Goal: Information Seeking & Learning: Learn about a topic

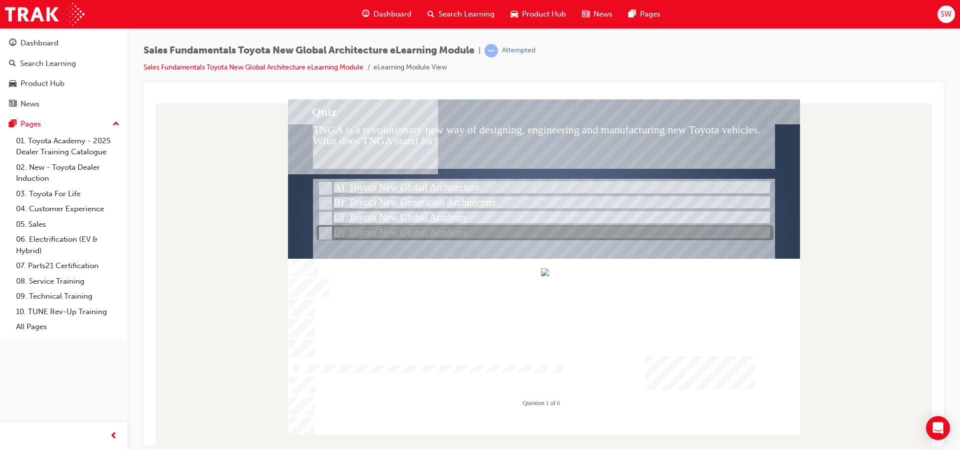
drag, startPoint x: 457, startPoint y: 207, endPoint x: 447, endPoint y: 226, distance: 21.2
click at [447, 226] on div "Quiz TNGA is a revolutionary new way of designing, engineering and manufacturin…" at bounding box center [544, 267] width 512 height 336
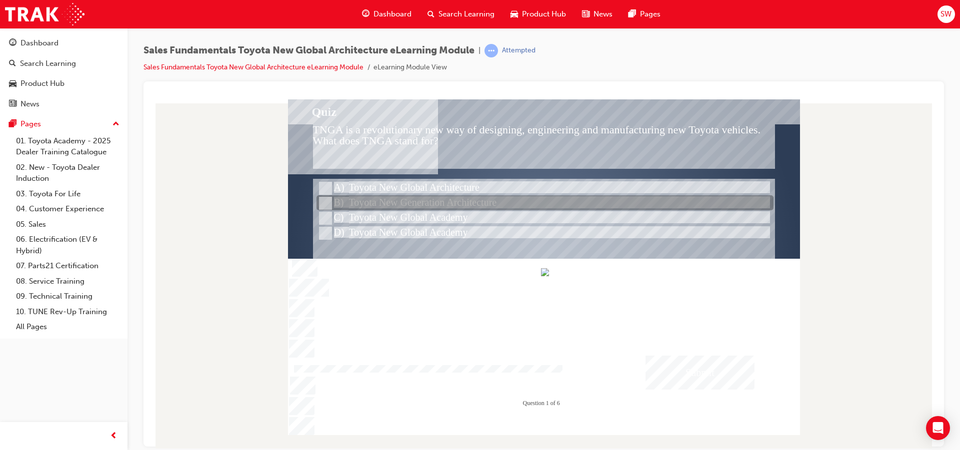
click at [434, 203] on div at bounding box center [544, 203] width 457 height 15
radio input "true"
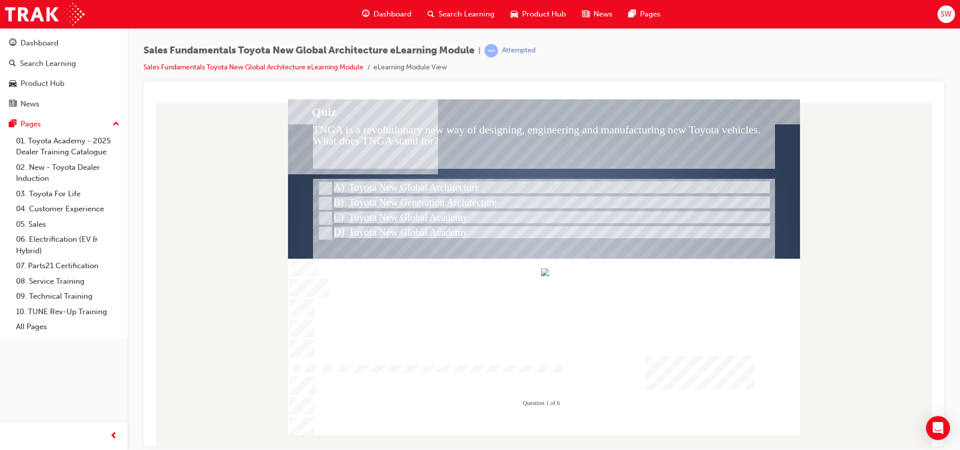
click at [686, 369] on div "Submit" at bounding box center [699, 372] width 109 height 34
click at [322, 188] on div at bounding box center [544, 267] width 512 height 336
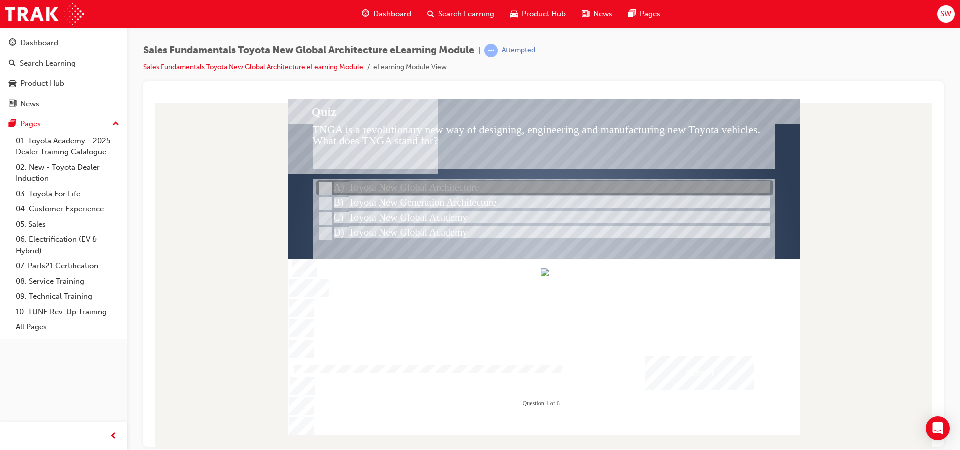
click at [342, 193] on div at bounding box center [544, 188] width 457 height 15
radio input "true"
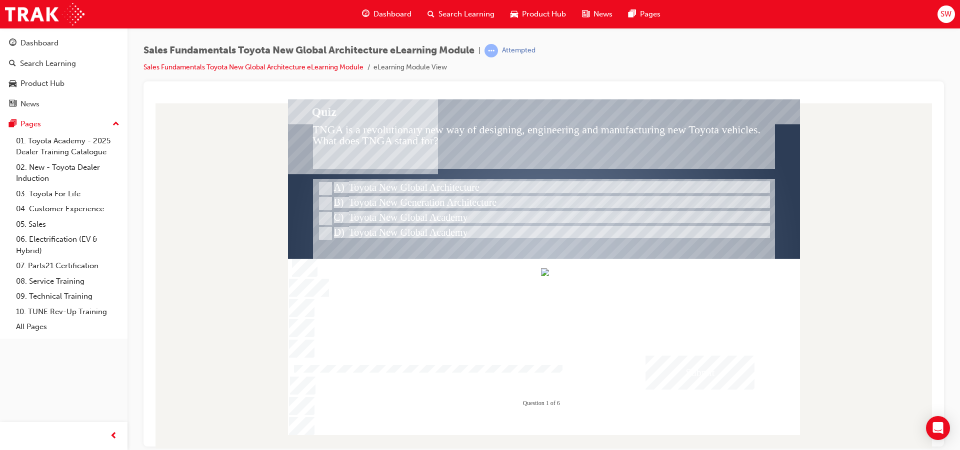
drag, startPoint x: 661, startPoint y: 376, endPoint x: 662, endPoint y: 381, distance: 5.1
click at [662, 381] on div "Submit" at bounding box center [699, 372] width 109 height 34
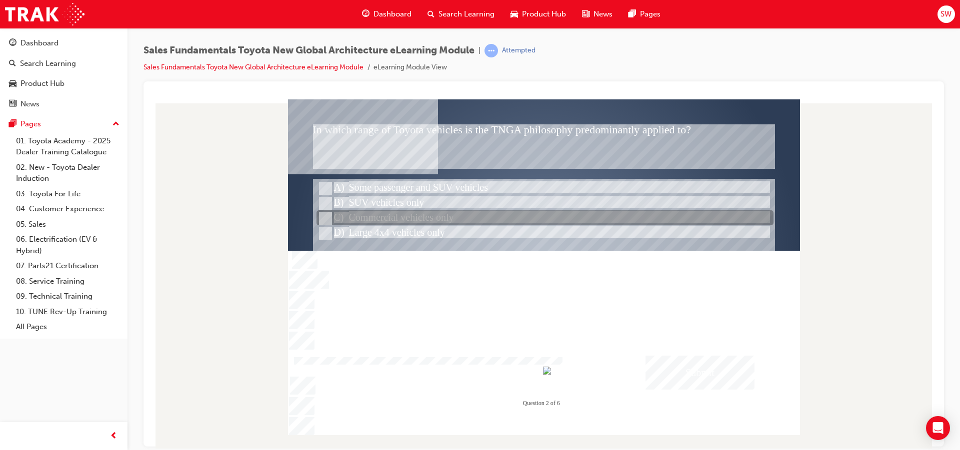
click at [429, 223] on div at bounding box center [544, 218] width 457 height 15
radio input "true"
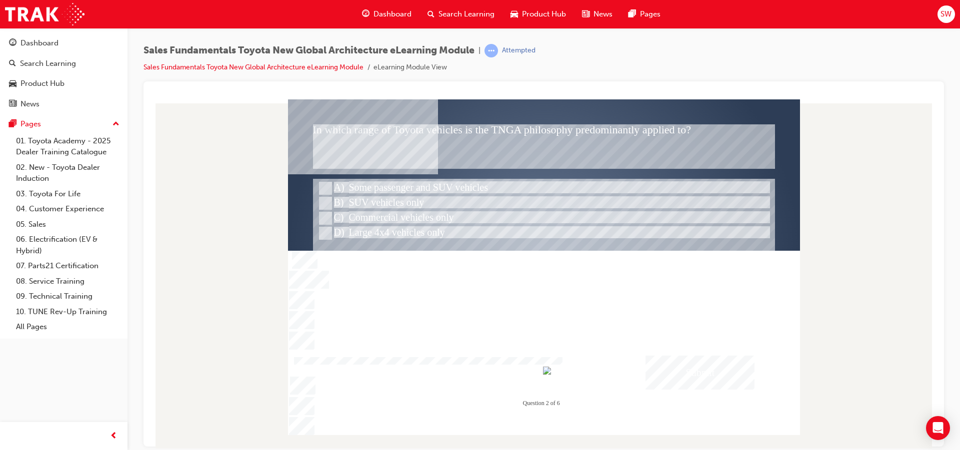
click at [739, 382] on div "Submit" at bounding box center [699, 372] width 109 height 34
click at [404, 186] on div at bounding box center [544, 267] width 512 height 336
click at [685, 369] on div "Submit" at bounding box center [699, 372] width 109 height 34
click at [322, 181] on div at bounding box center [544, 267] width 512 height 336
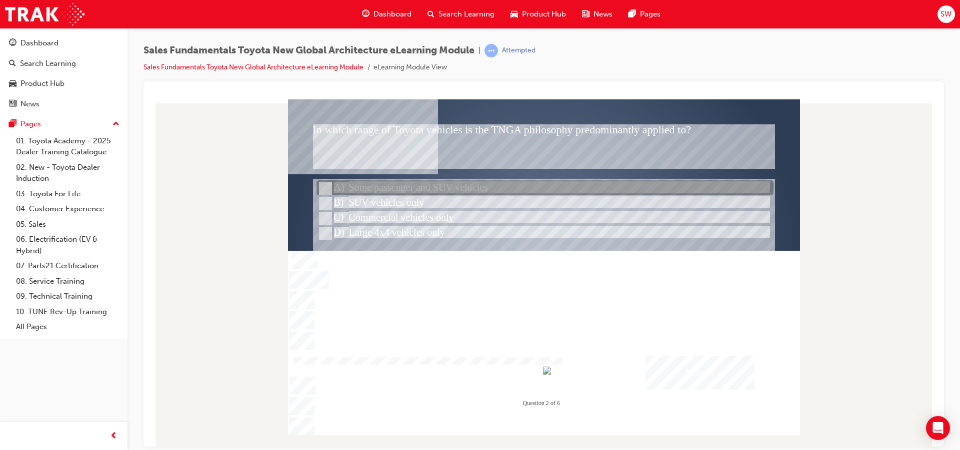
click at [326, 191] on input "Some passenger and SUV vehicles" at bounding box center [324, 188] width 11 height 11
radio input "true"
click at [326, 190] on input "Some passenger and SUV vehicles" at bounding box center [324, 188] width 11 height 11
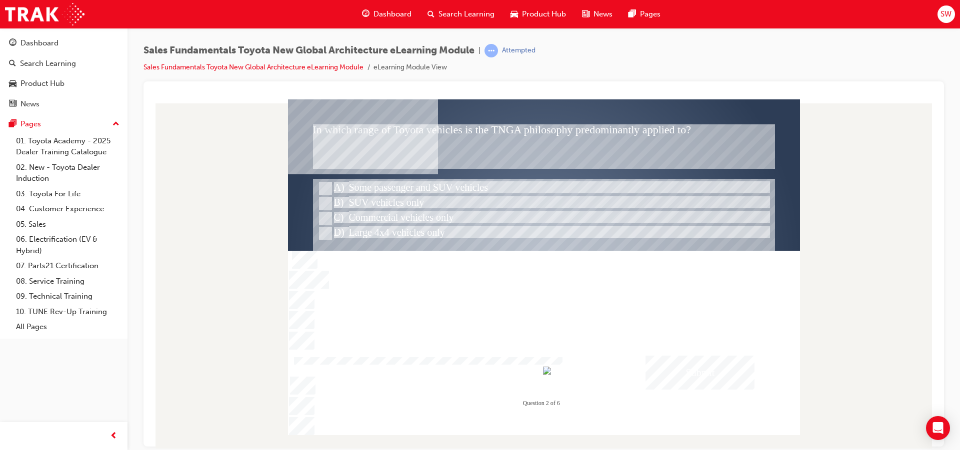
click at [679, 382] on div "Submit" at bounding box center [699, 372] width 109 height 34
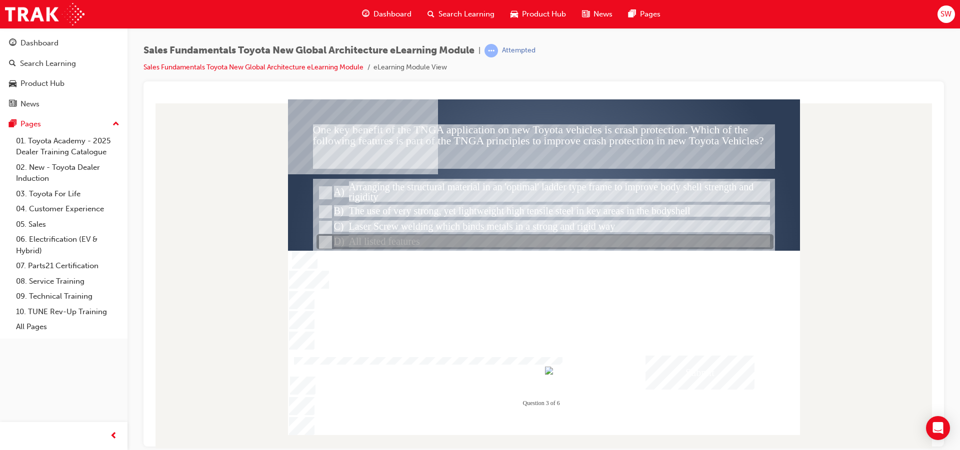
click at [513, 235] on div at bounding box center [544, 242] width 457 height 15
radio input "true"
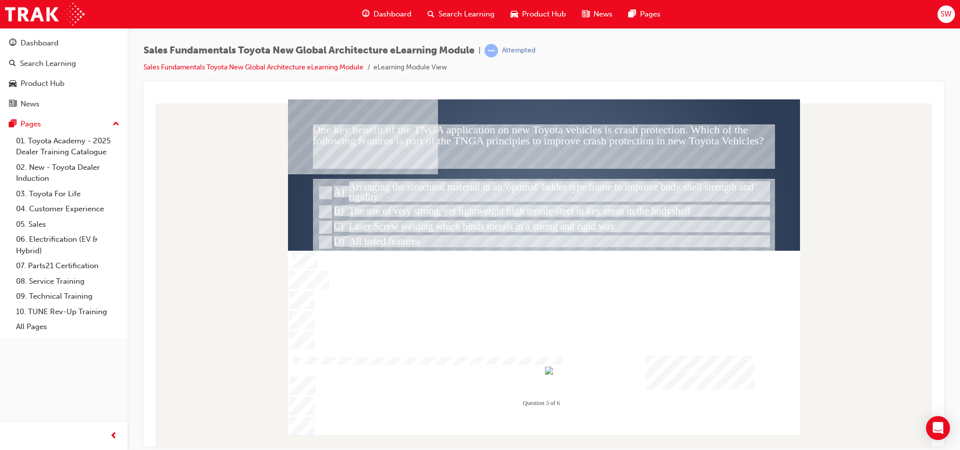
click at [741, 378] on div "Submit" at bounding box center [699, 372] width 109 height 34
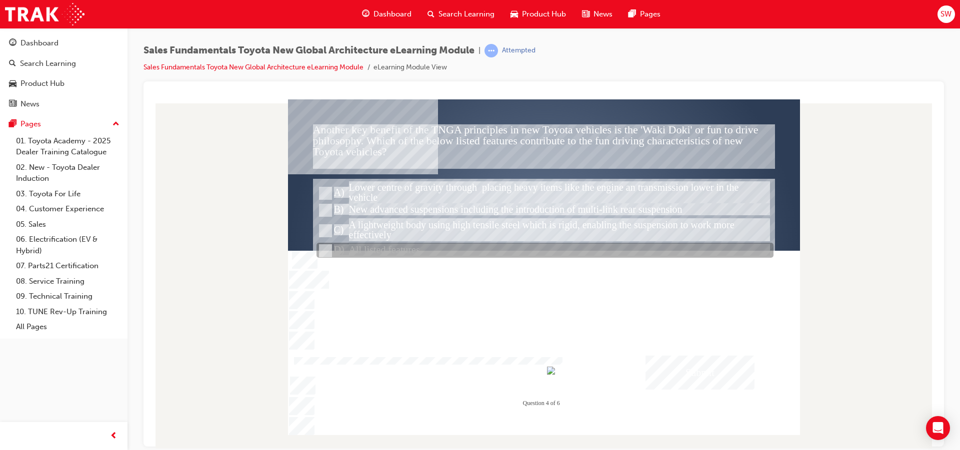
click at [360, 257] on div at bounding box center [544, 250] width 457 height 15
radio input "true"
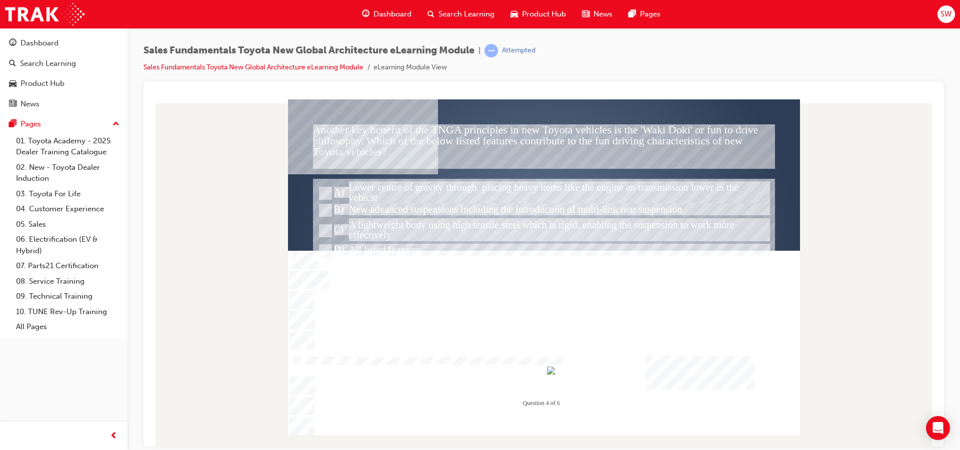
click at [671, 375] on div "Submit" at bounding box center [699, 372] width 109 height 34
drag, startPoint x: 532, startPoint y: 309, endPoint x: 474, endPoint y: 288, distance: 61.2
click at [474, 288] on div at bounding box center [544, 240] width 462 height 125
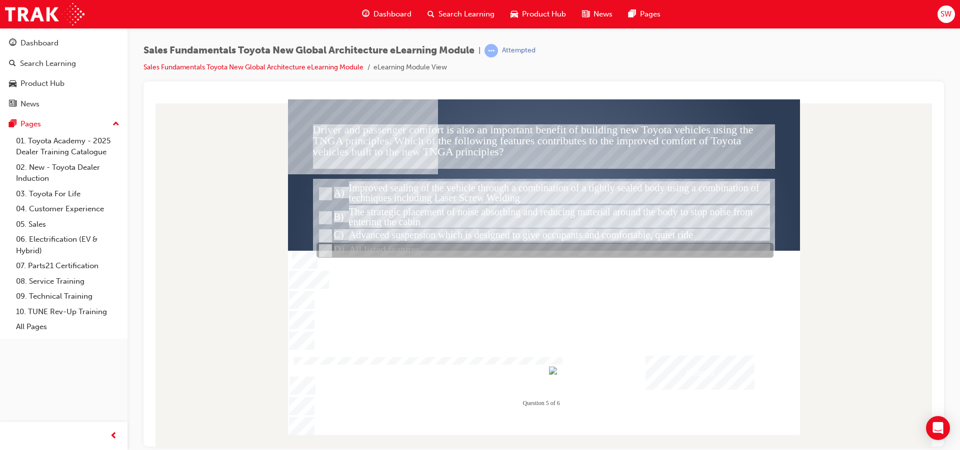
click at [426, 246] on div at bounding box center [544, 250] width 457 height 15
radio input "true"
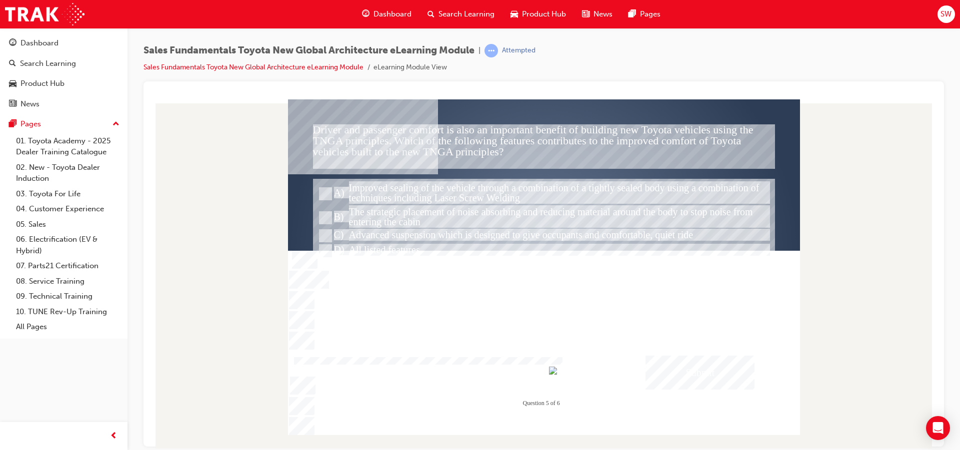
click at [727, 371] on div "Submit" at bounding box center [699, 372] width 109 height 34
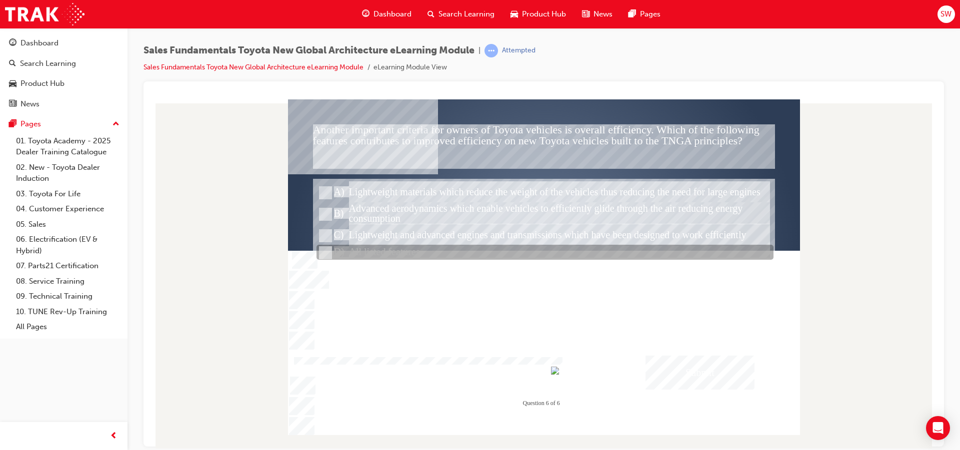
click at [349, 252] on div at bounding box center [544, 252] width 457 height 15
radio input "true"
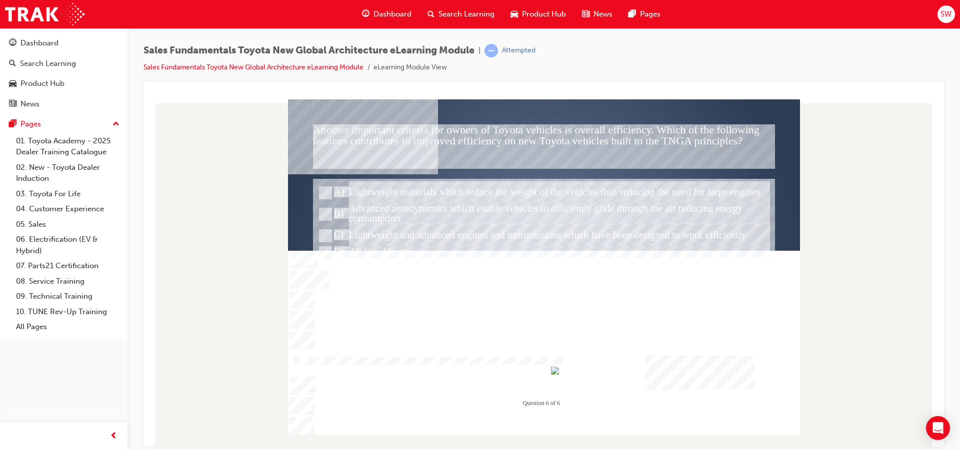
click at [676, 383] on div "Submit" at bounding box center [699, 372] width 109 height 34
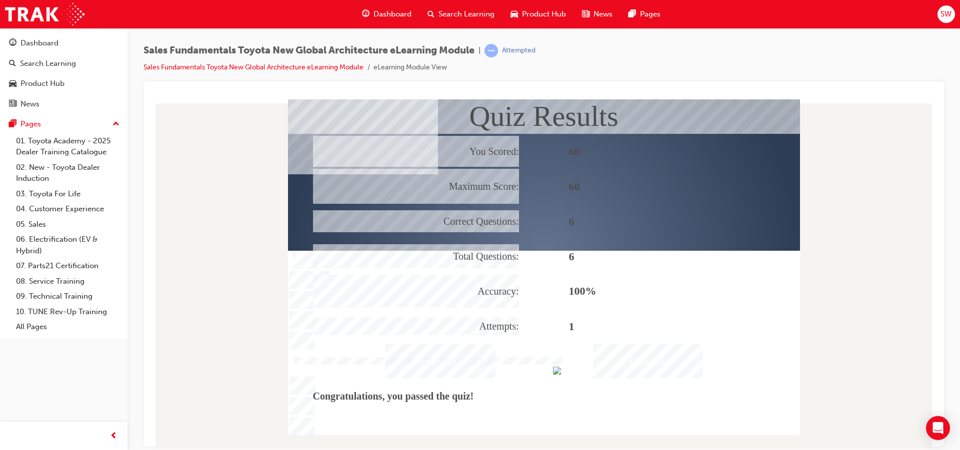
click at [657, 360] on div "Continue" at bounding box center [648, 361] width 110 height 34
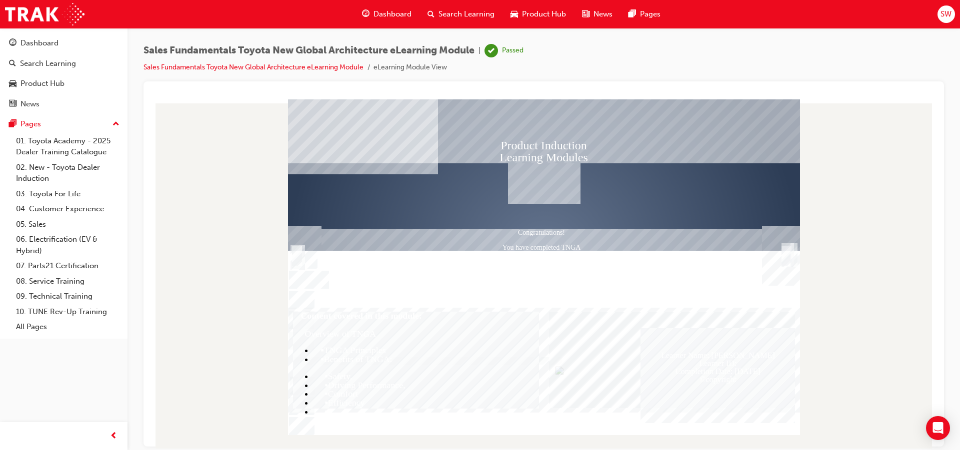
click at [784, 256] on div "Trigger this button to exit" at bounding box center [786, 266] width 10 height 21
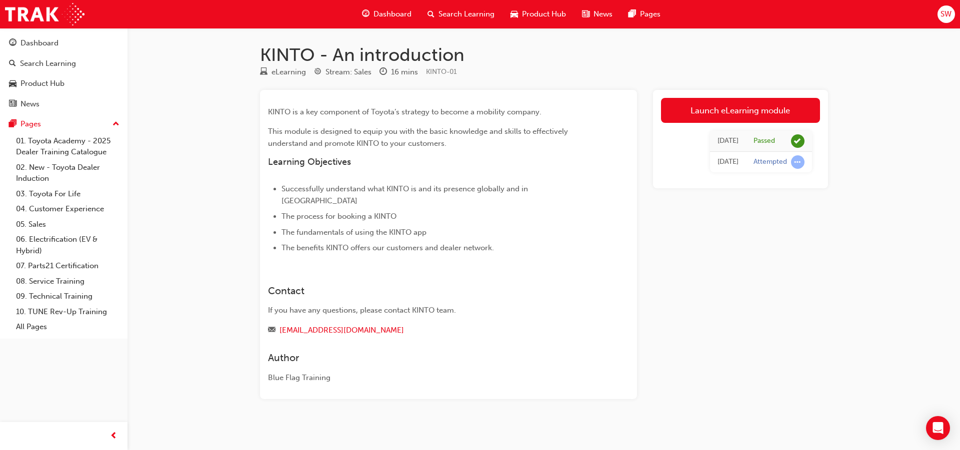
click at [762, 163] on div "Attempted" at bounding box center [769, 161] width 33 height 9
click at [752, 158] on td "Attempted" at bounding box center [779, 162] width 66 height 21
click at [731, 157] on div "[DATE]" at bounding box center [727, 161] width 21 height 11
click at [795, 164] on span "learningRecordVerb_ATTEMPT-icon" at bounding box center [797, 161] width 13 height 13
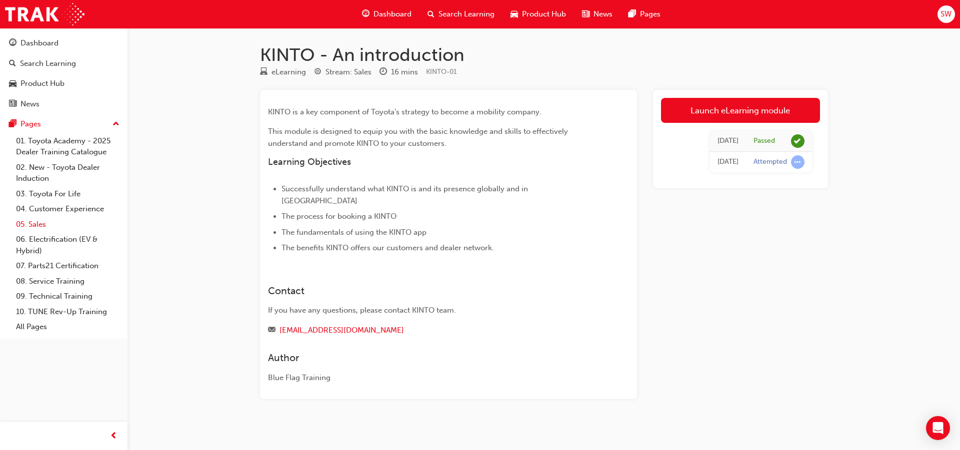
click at [39, 221] on link "05. Sales" at bounding box center [67, 224] width 111 height 15
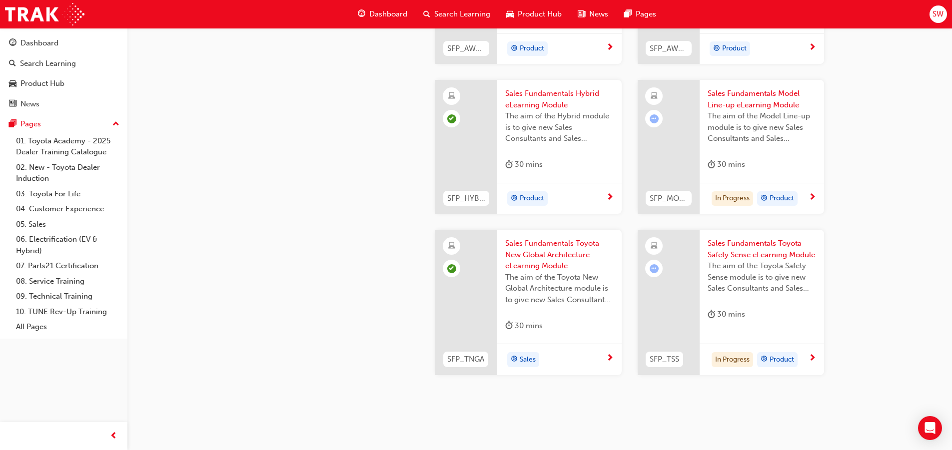
scroll to position [400, 0]
click at [813, 196] on span "next-icon" at bounding box center [812, 196] width 7 height 9
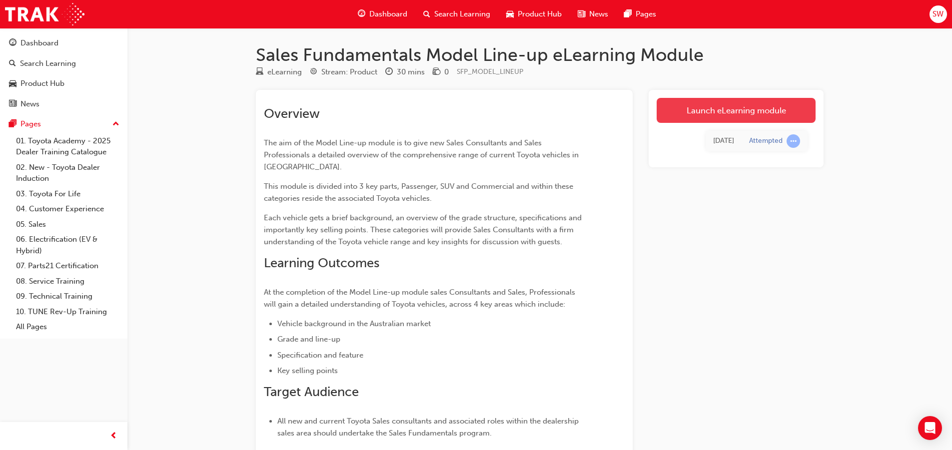
click at [690, 109] on link "Launch eLearning module" at bounding box center [736, 110] width 159 height 25
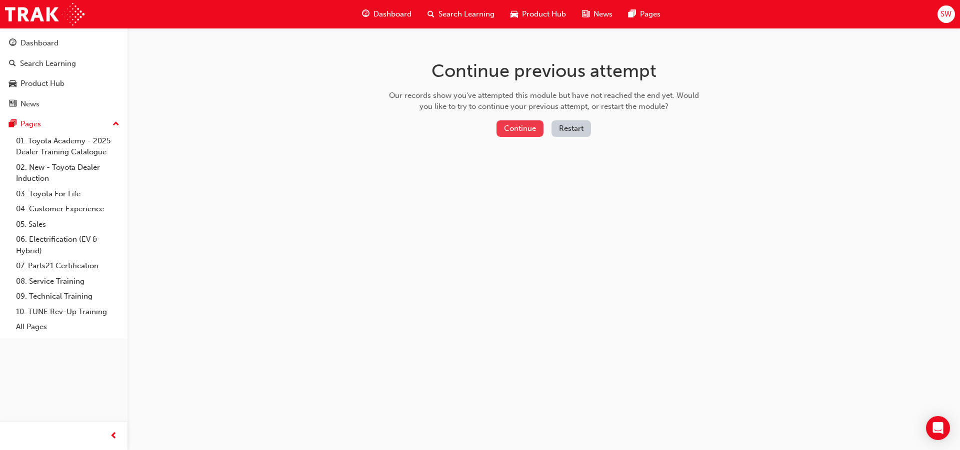
click at [503, 132] on button "Continue" at bounding box center [519, 128] width 47 height 16
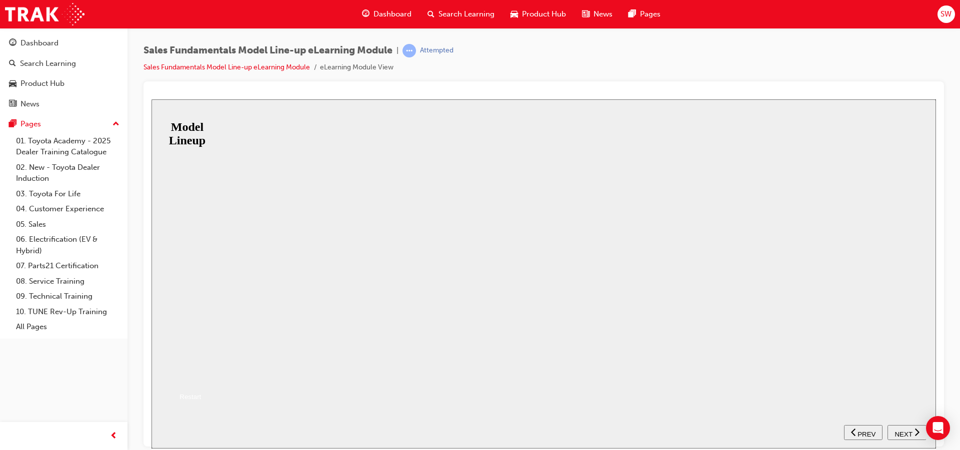
click at [184, 371] on button "Resume" at bounding box center [167, 376] width 33 height 10
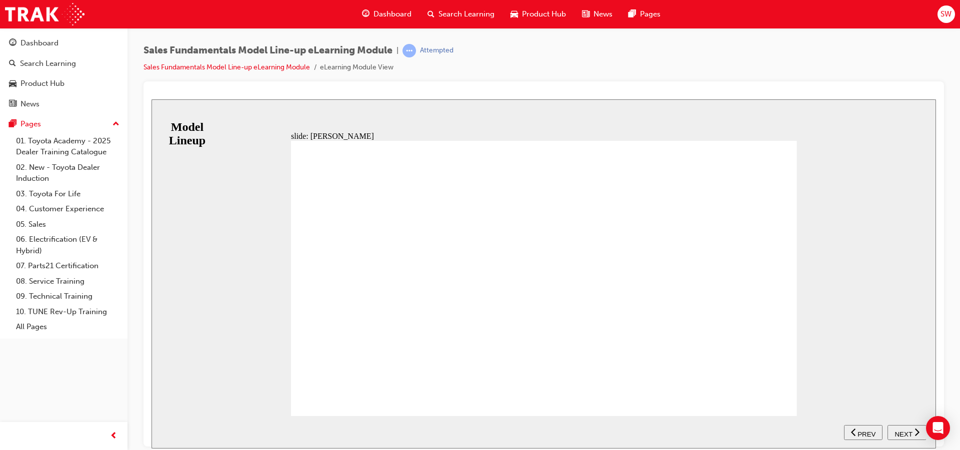
drag, startPoint x: 656, startPoint y: 303, endPoint x: 650, endPoint y: 302, distance: 5.7
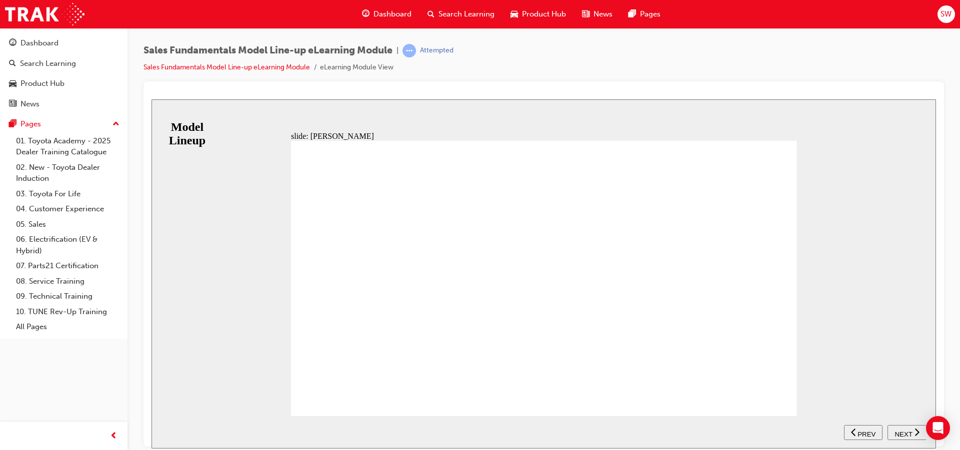
click at [778, 400] on div "BACKGROUND As they say, great things come in small packages. The all New 4th Ge…" at bounding box center [544, 282] width 506 height 284
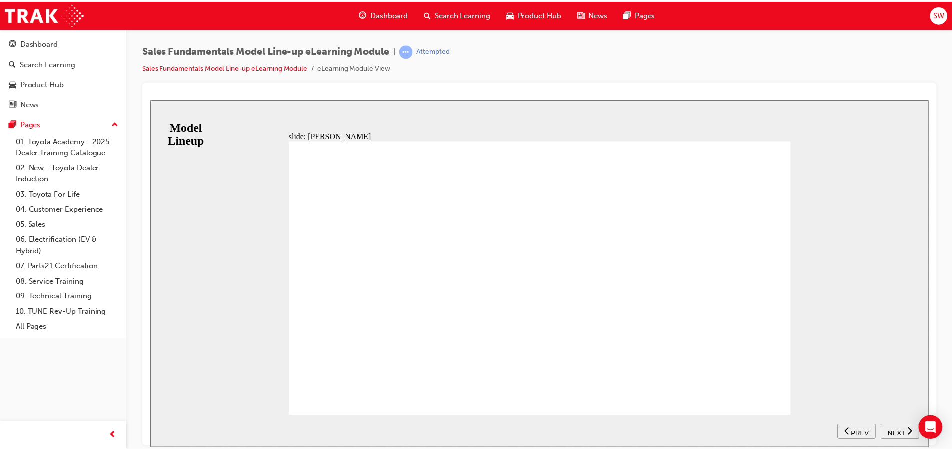
scroll to position [110, 0]
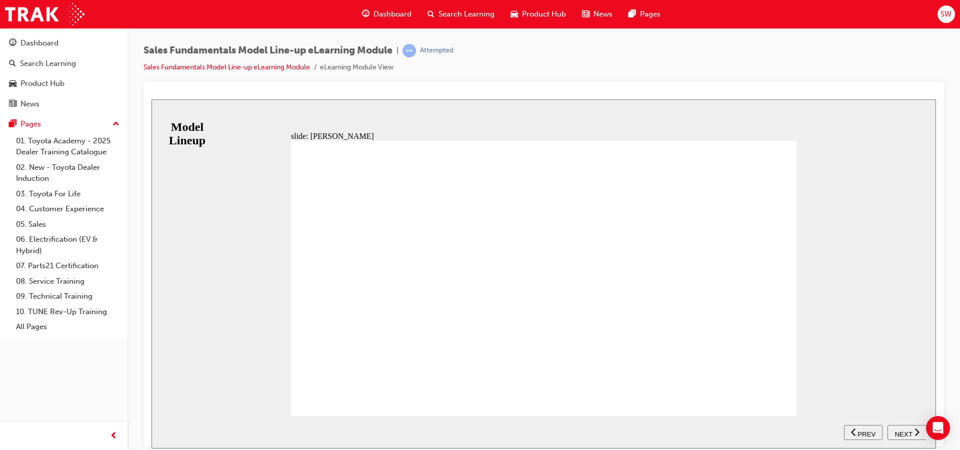
drag, startPoint x: 760, startPoint y: 326, endPoint x: 748, endPoint y: 423, distance: 97.8
click at [748, 423] on div "slide: Yaris BACKGROUND As they say, great things come in small packages. The a…" at bounding box center [543, 273] width 784 height 349
click at [911, 430] on span "NEXT" at bounding box center [902, 433] width 17 height 7
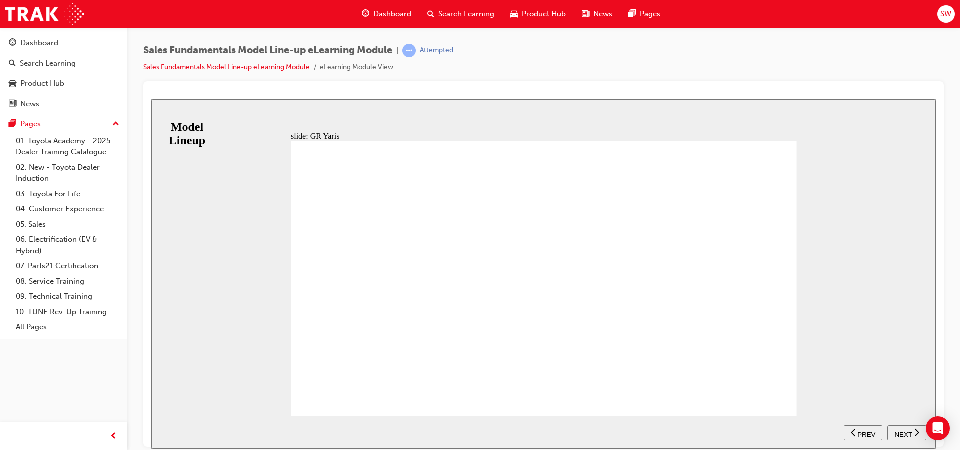
click at [911, 429] on nav "SUBMIT NEXT PREV" at bounding box center [885, 432] width 82 height 32
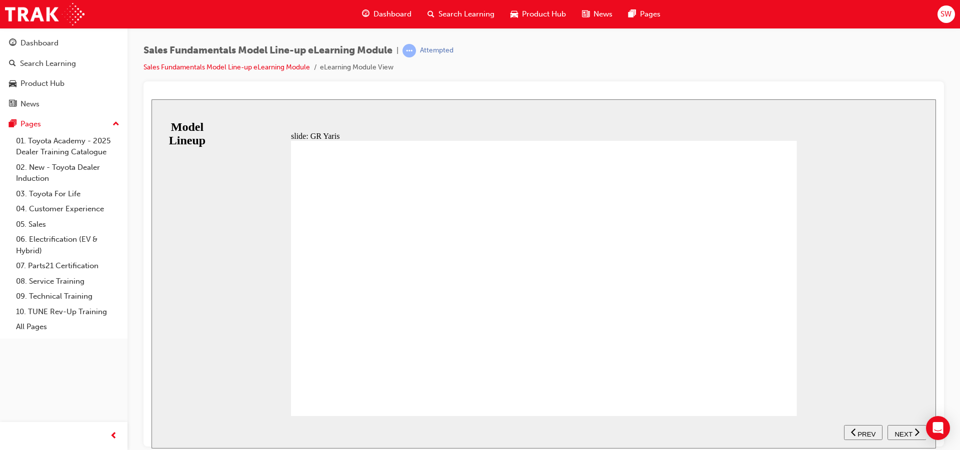
click at [907, 430] on span "NEXT" at bounding box center [902, 433] width 17 height 7
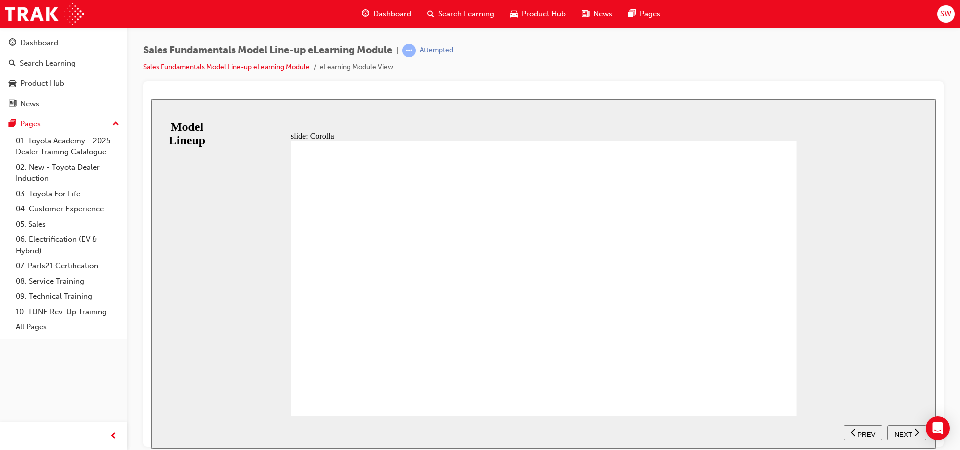
click at [901, 435] on span "NEXT" at bounding box center [902, 433] width 17 height 7
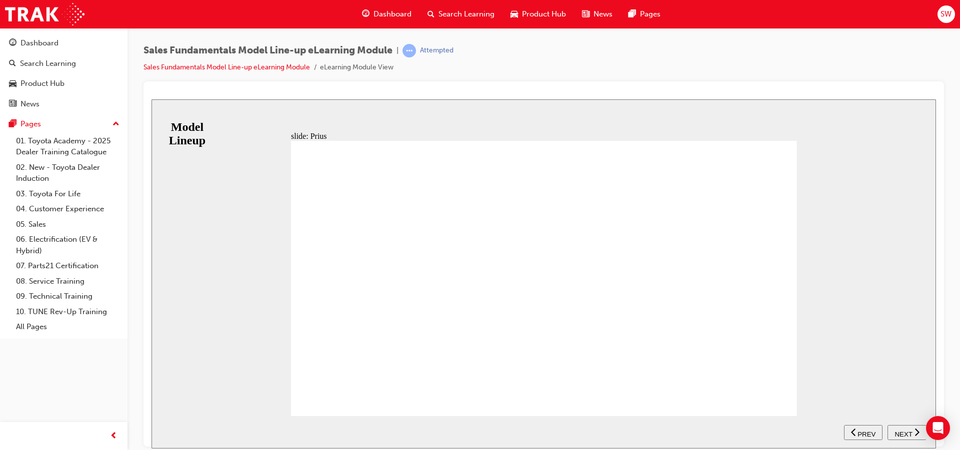
drag, startPoint x: 766, startPoint y: 402, endPoint x: 786, endPoint y: 396, distance: 20.7
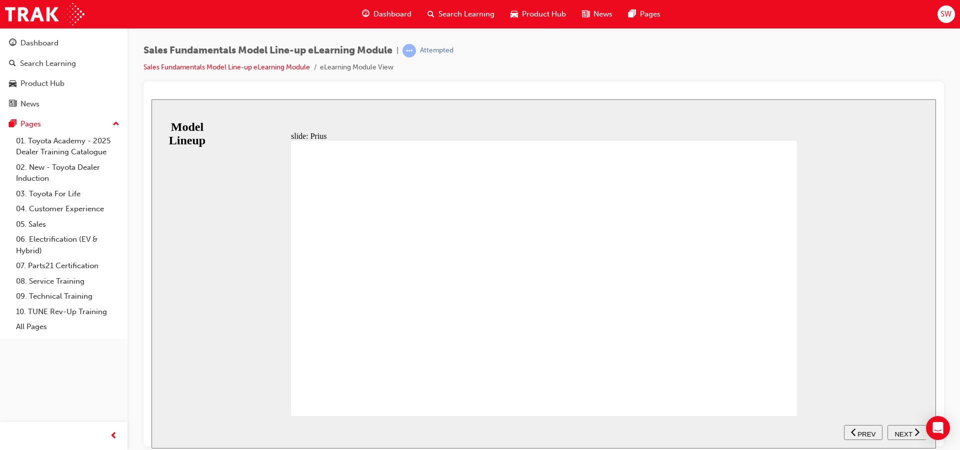
click at [872, 436] on div "PREV" at bounding box center [863, 432] width 30 height 10
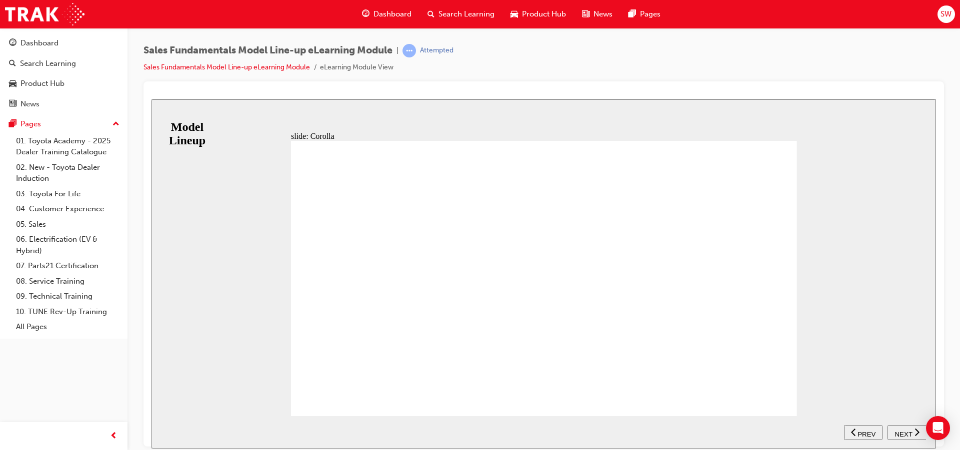
drag, startPoint x: 408, startPoint y: 352, endPoint x: 460, endPoint y: 358, distance: 52.8
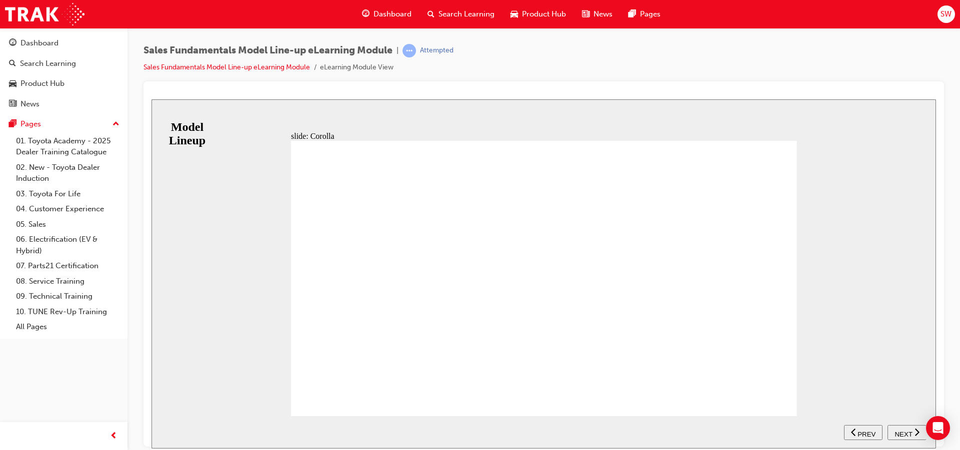
click at [54, 168] on link "02. New - Toyota Dealer Induction" at bounding box center [67, 173] width 111 height 26
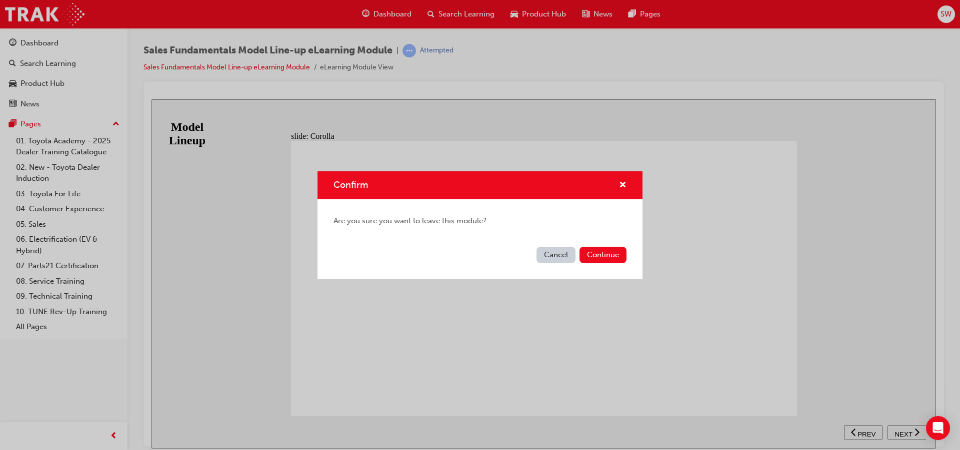
click at [555, 258] on button "Cancel" at bounding box center [555, 255] width 39 height 16
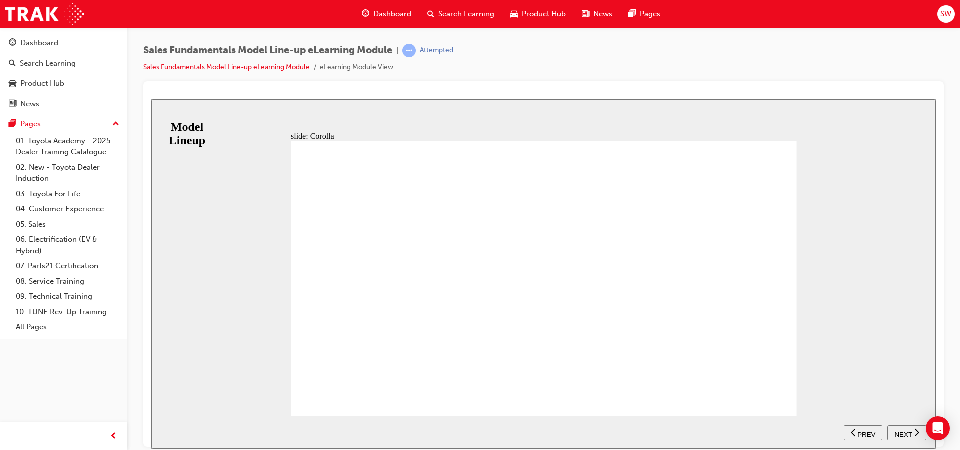
click at [64, 47] on div "Dashboard" at bounding box center [63, 43] width 109 height 12
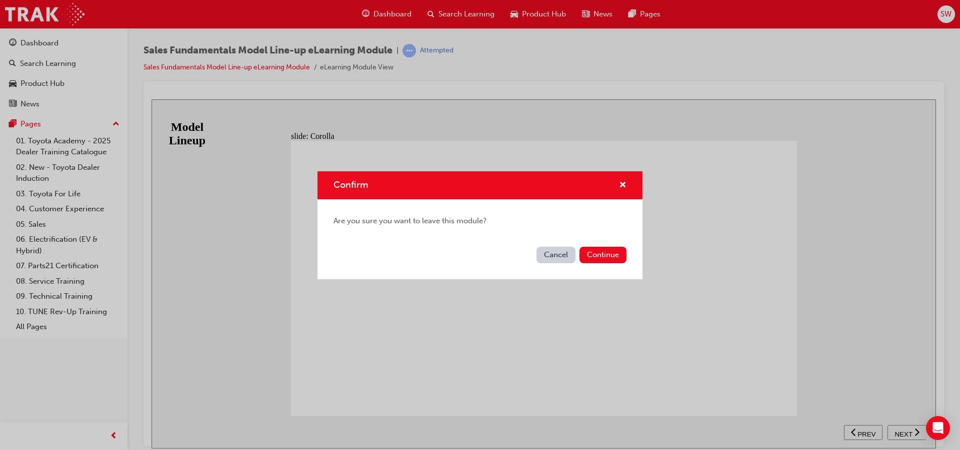
click at [608, 257] on button "Continue" at bounding box center [602, 255] width 47 height 16
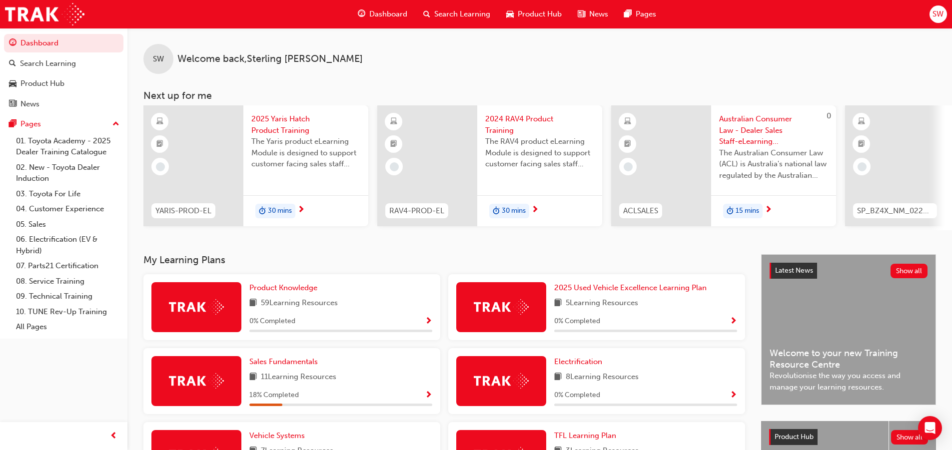
click at [476, 13] on span "Search Learning" at bounding box center [462, 13] width 56 height 11
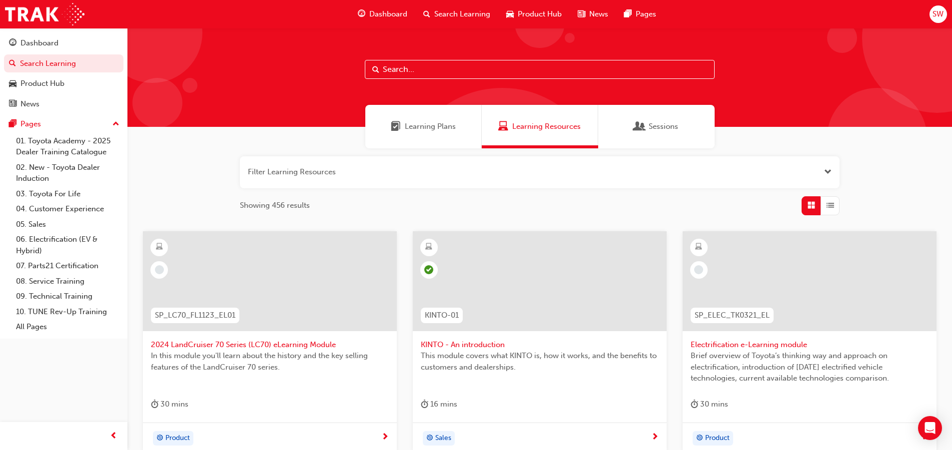
click at [439, 59] on div at bounding box center [539, 77] width 825 height 99
click at [430, 72] on input "text" at bounding box center [540, 69] width 350 height 19
type input "Rav 4"
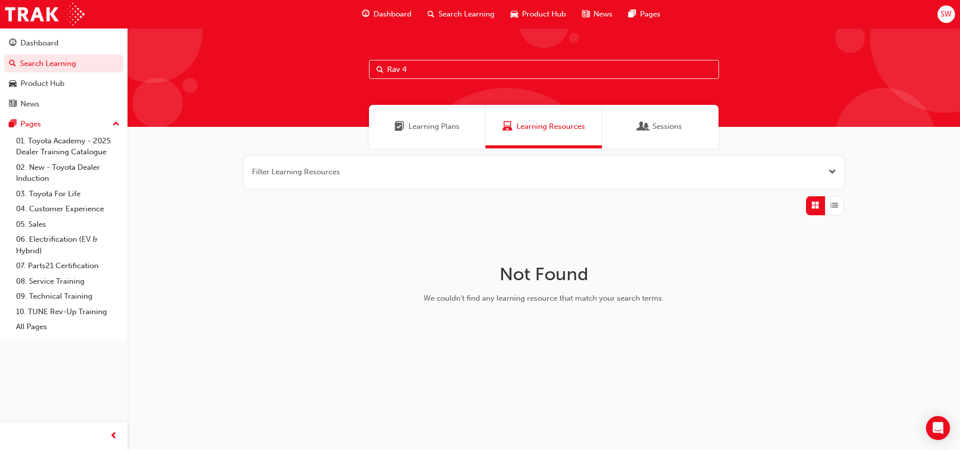
click at [426, 134] on div "Learning Plans" at bounding box center [427, 126] width 116 height 43
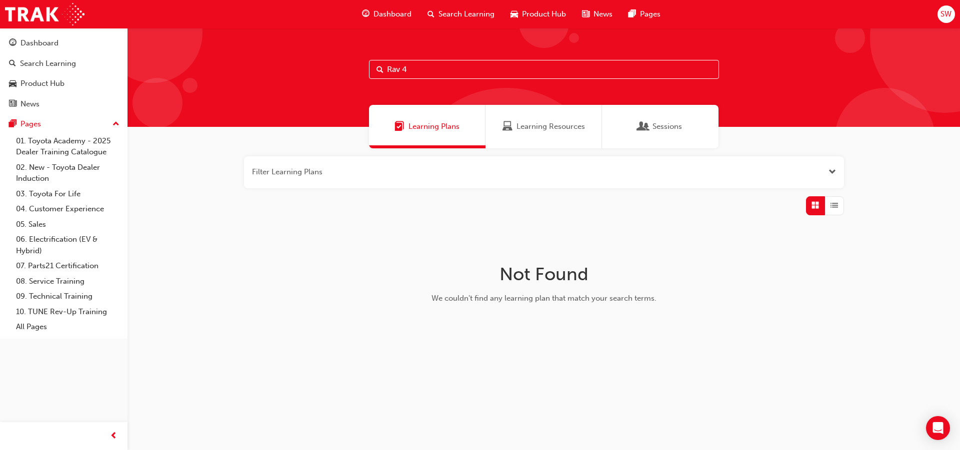
drag, startPoint x: 446, startPoint y: 73, endPoint x: 296, endPoint y: 74, distance: 150.0
click at [296, 74] on div "Rav 4" at bounding box center [543, 77] width 832 height 99
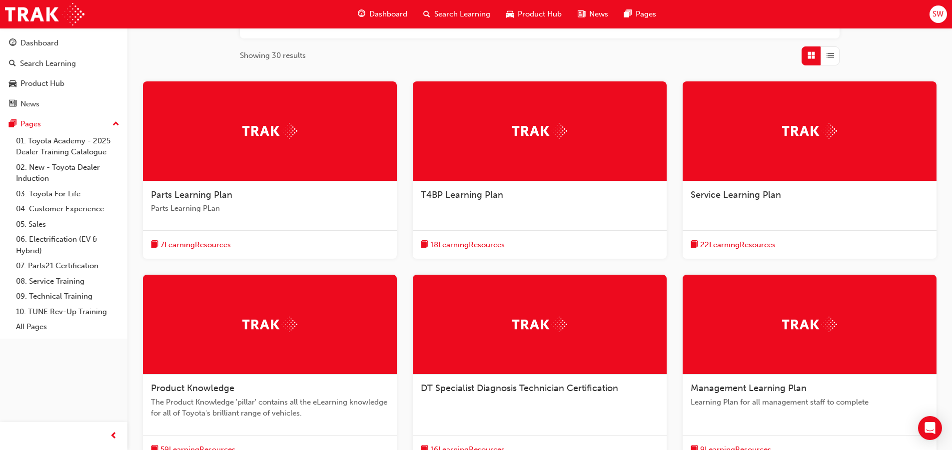
scroll to position [286, 0]
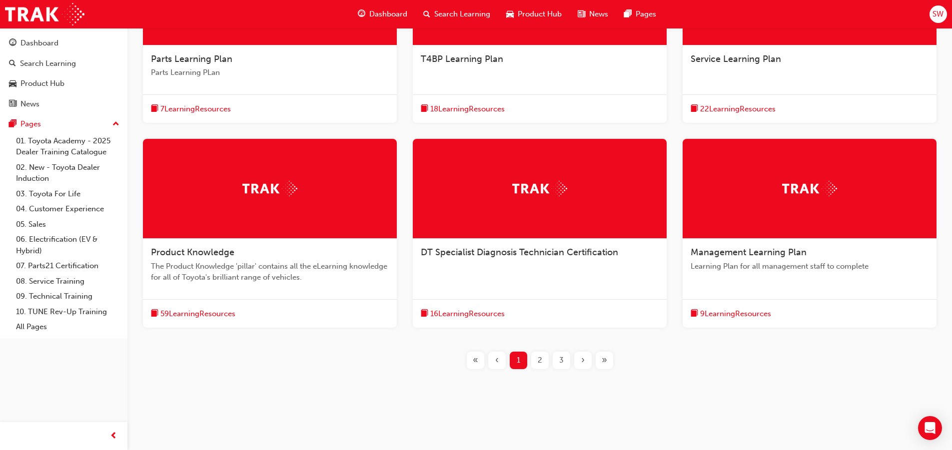
click at [201, 318] on span "59 Learning Resources" at bounding box center [197, 313] width 75 height 11
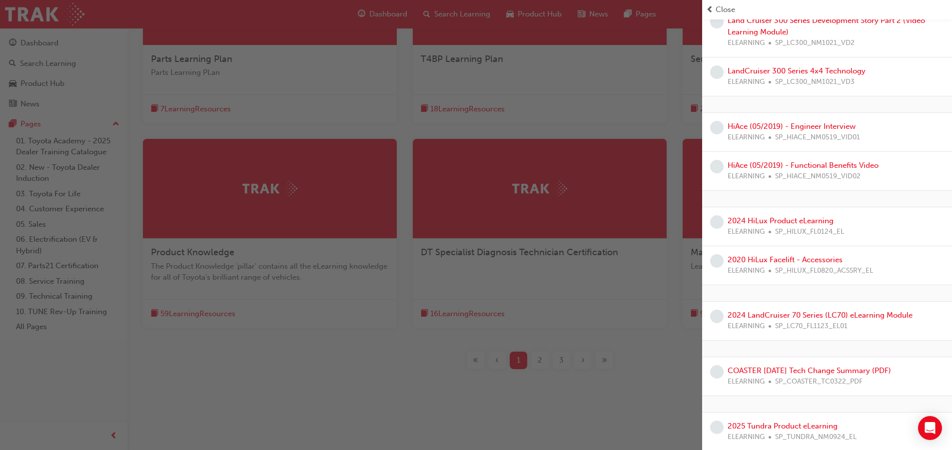
scroll to position [1799, 0]
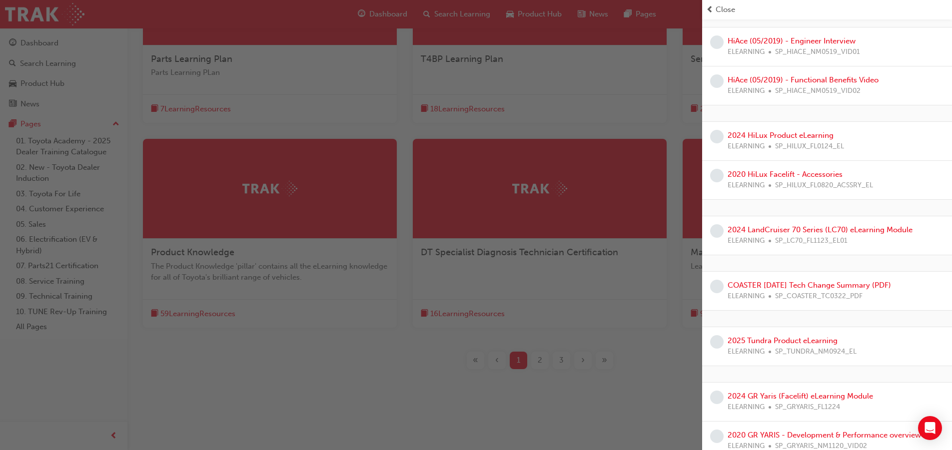
click at [555, 302] on div "button" at bounding box center [351, 225] width 702 height 450
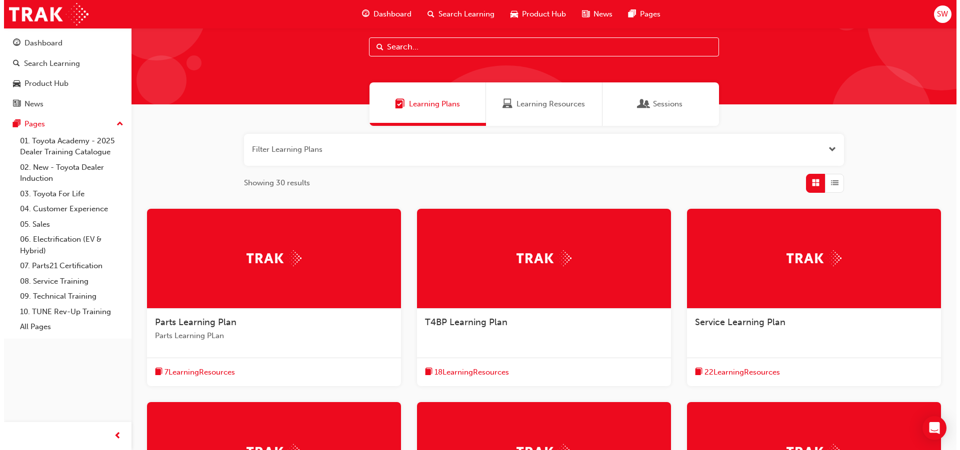
scroll to position [0, 0]
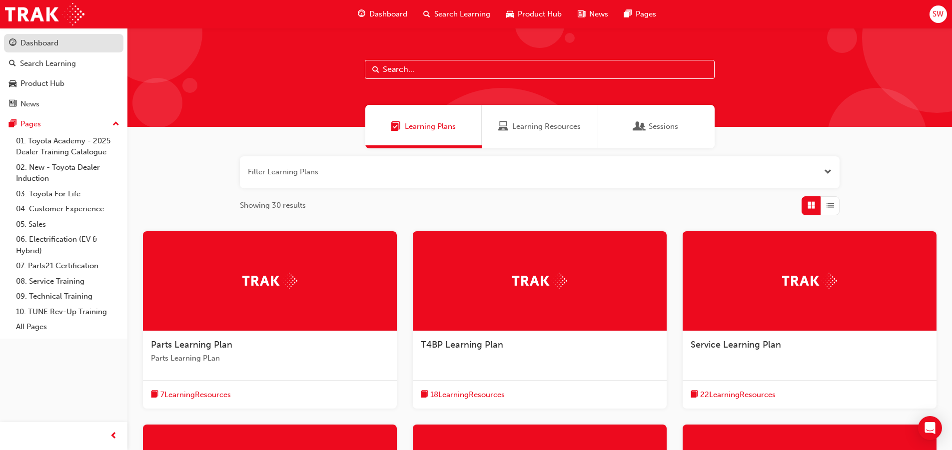
click at [76, 47] on div "Dashboard" at bounding box center [63, 43] width 109 height 12
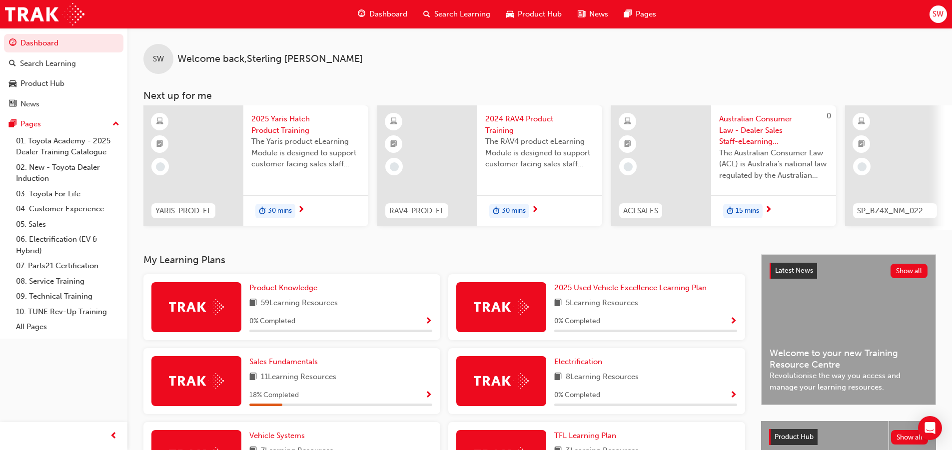
click at [536, 210] on span "next-icon" at bounding box center [534, 210] width 7 height 9
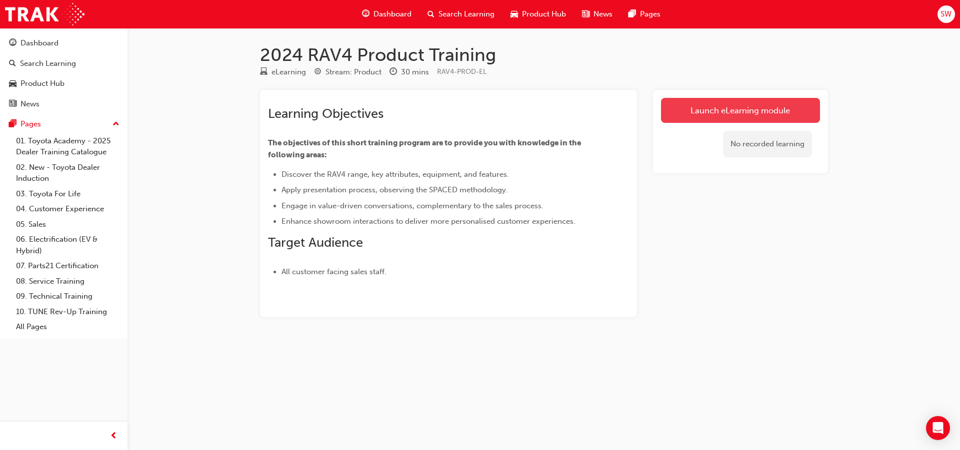
click at [699, 118] on link "Launch eLearning module" at bounding box center [740, 110] width 159 height 25
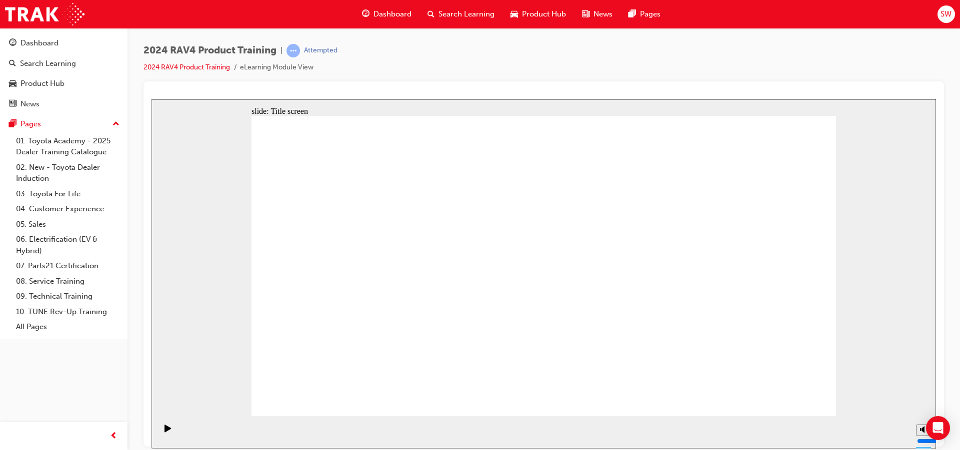
drag, startPoint x: 538, startPoint y: 277, endPoint x: 539, endPoint y: 284, distance: 7.2
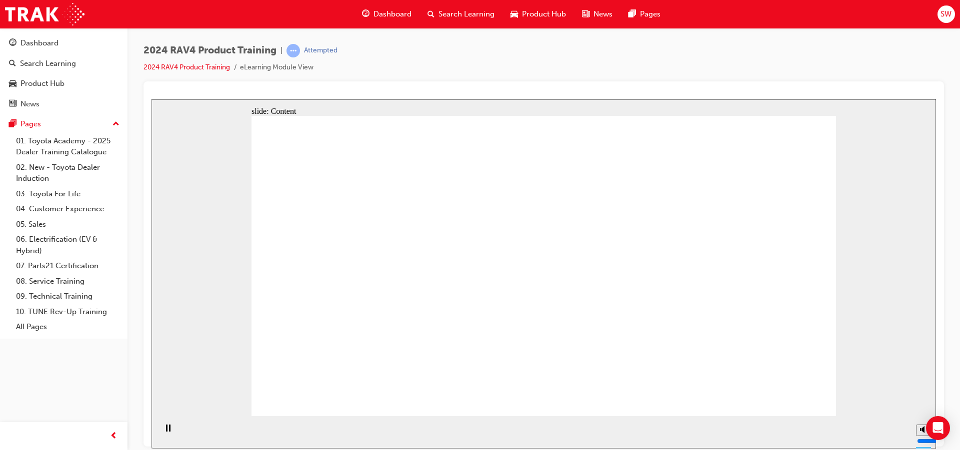
click at [41, 80] on div "Product Hub" at bounding box center [42, 83] width 44 height 11
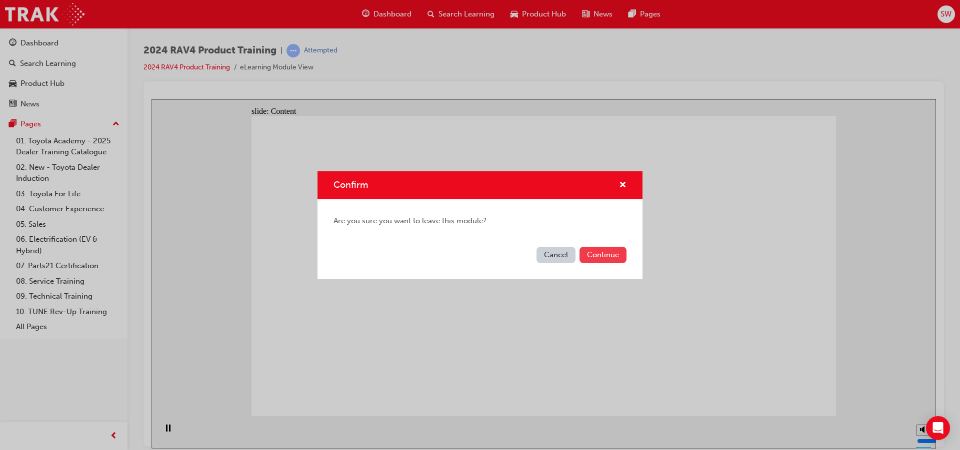
click at [615, 254] on button "Continue" at bounding box center [602, 255] width 47 height 16
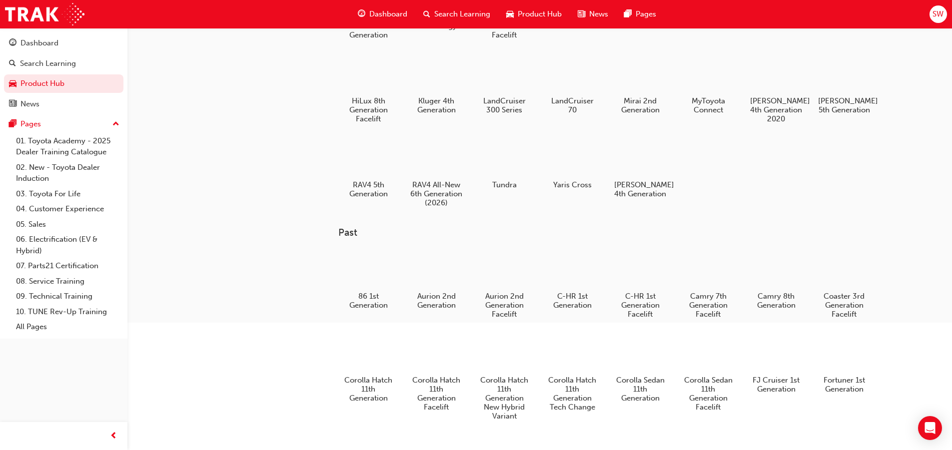
scroll to position [100, 0]
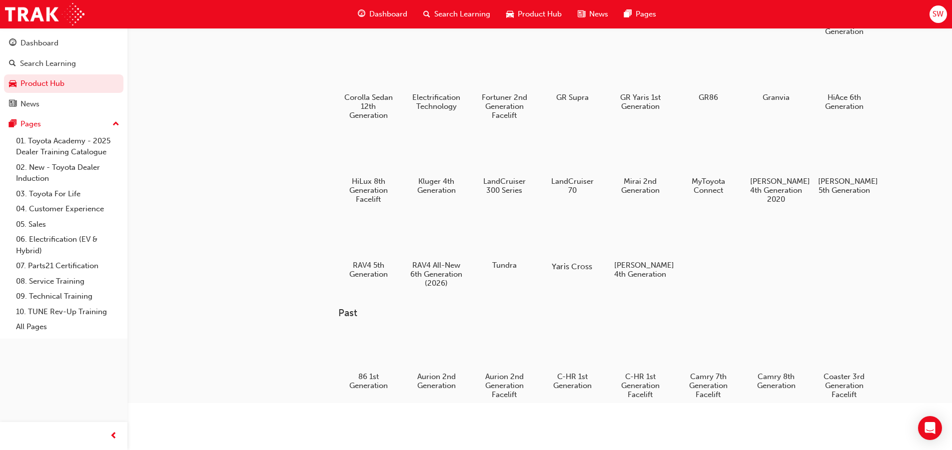
click at [564, 235] on div at bounding box center [571, 237] width 55 height 39
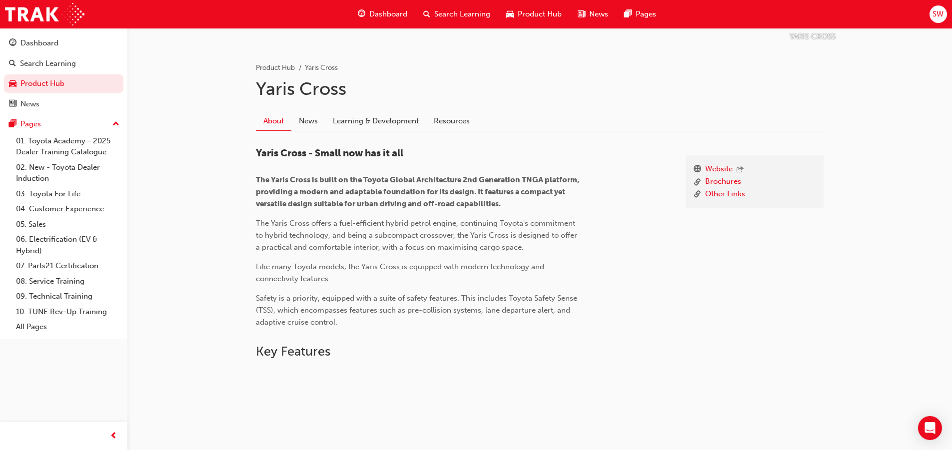
scroll to position [132, 0]
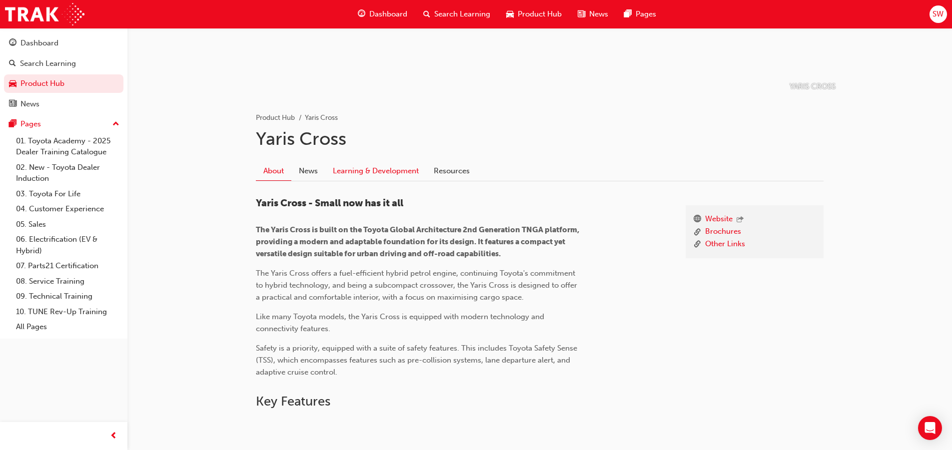
click at [377, 172] on link "Learning & Development" at bounding box center [375, 170] width 101 height 19
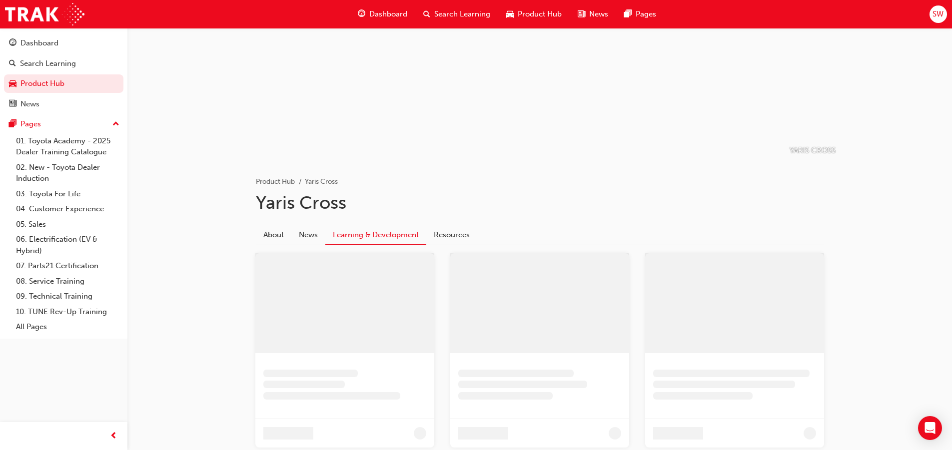
scroll to position [200, 0]
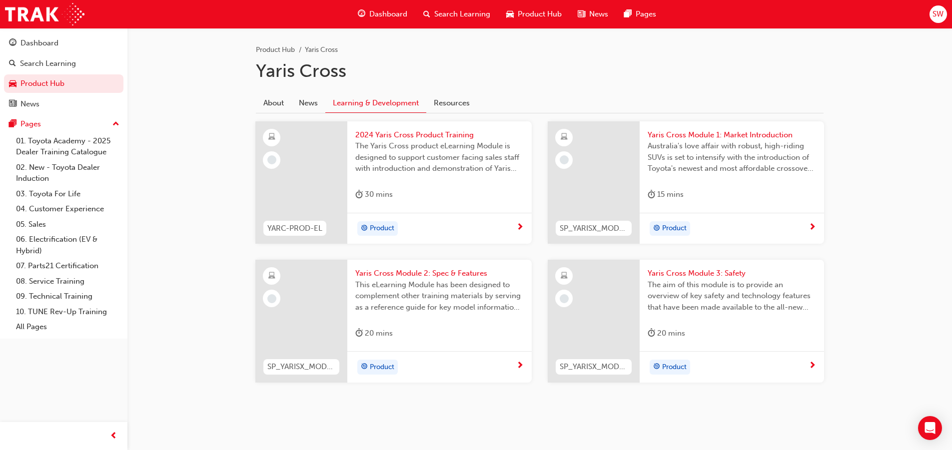
click at [523, 223] on span "next-icon" at bounding box center [519, 227] width 7 height 9
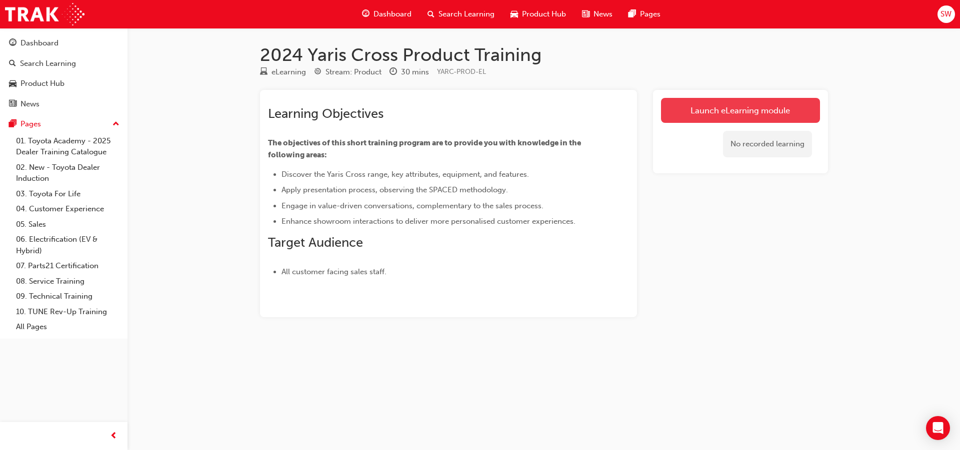
click at [672, 116] on link "Launch eLearning module" at bounding box center [740, 110] width 159 height 25
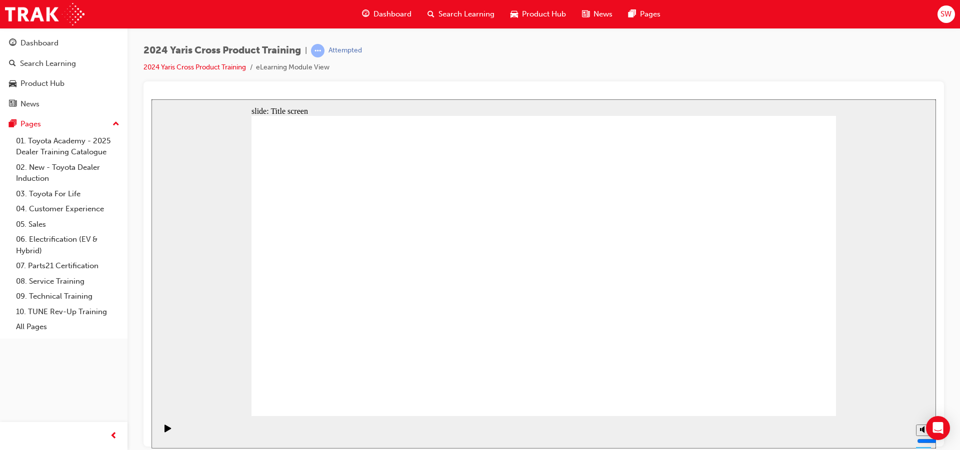
drag, startPoint x: 535, startPoint y: 400, endPoint x: 536, endPoint y: 390, distance: 9.5
